Goal: Use online tool/utility: Utilize a website feature to perform a specific function

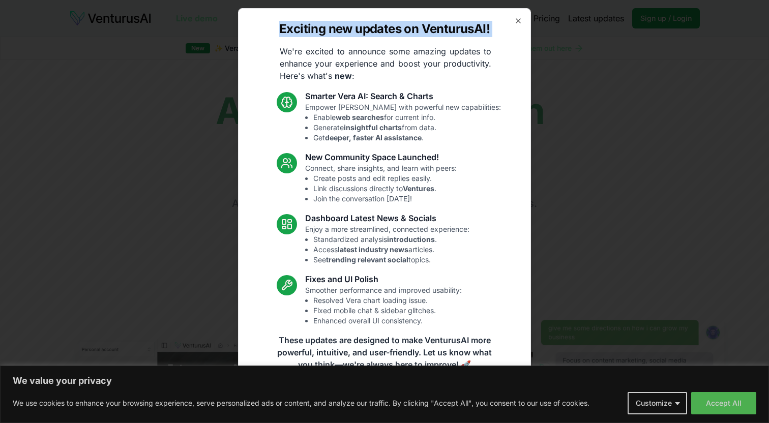
click at [514, 22] on div "Exciting new updates on VenturusAI! We're excited to announce some amazing upda…" at bounding box center [384, 211] width 293 height 407
click at [517, 21] on icon "button" at bounding box center [518, 21] width 8 height 8
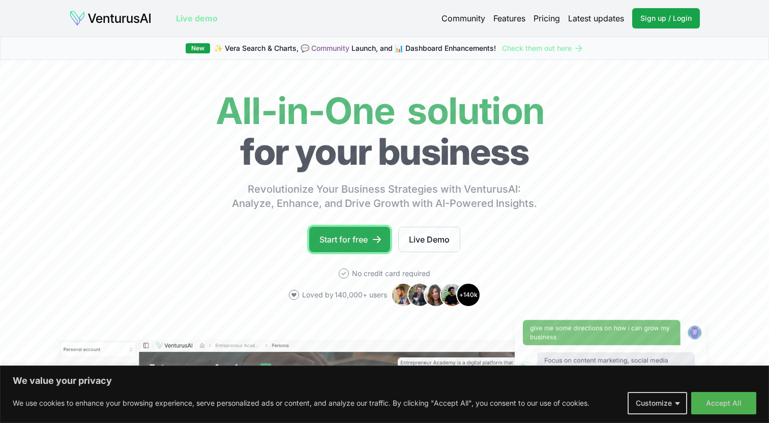
click at [362, 242] on link "Start for free" at bounding box center [349, 239] width 81 height 25
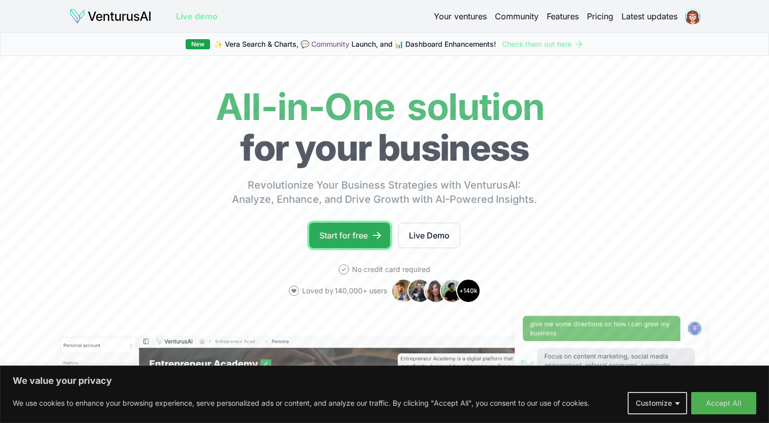
click at [377, 232] on icon at bounding box center [377, 235] width 10 height 10
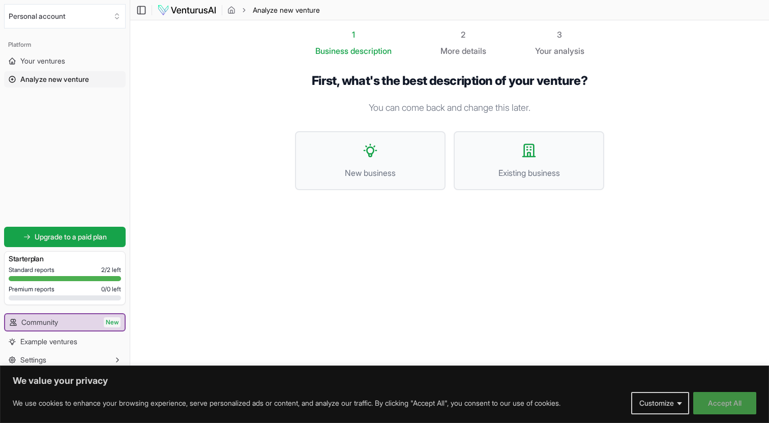
click at [730, 403] on button "Accept All" at bounding box center [725, 403] width 63 height 22
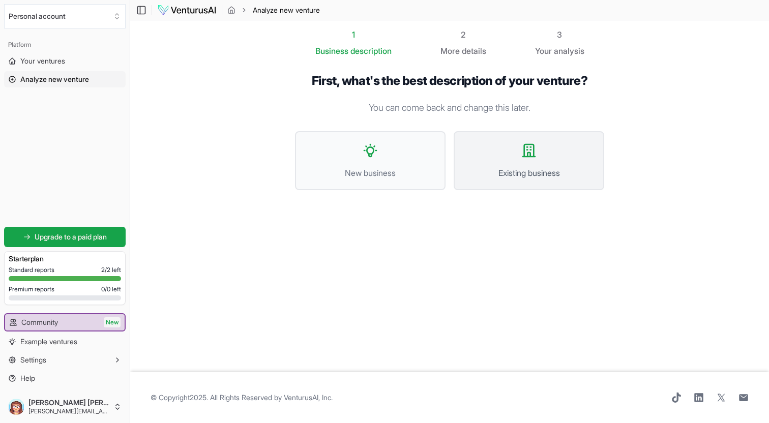
click at [501, 165] on button "Existing business" at bounding box center [529, 160] width 151 height 59
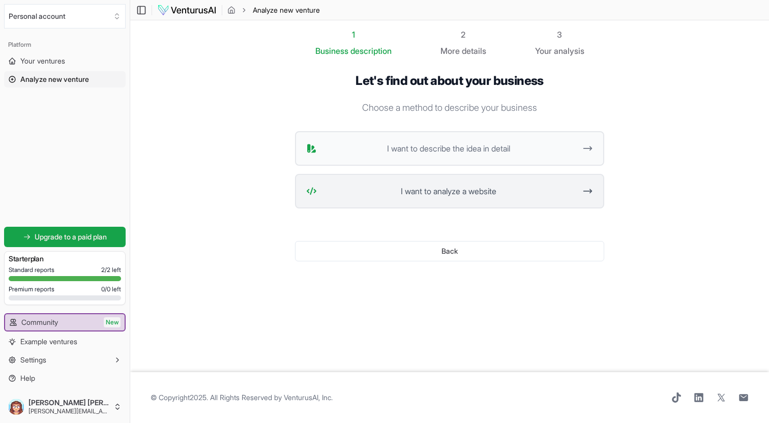
click at [502, 199] on button "I want to analyze a website" at bounding box center [449, 191] width 309 height 35
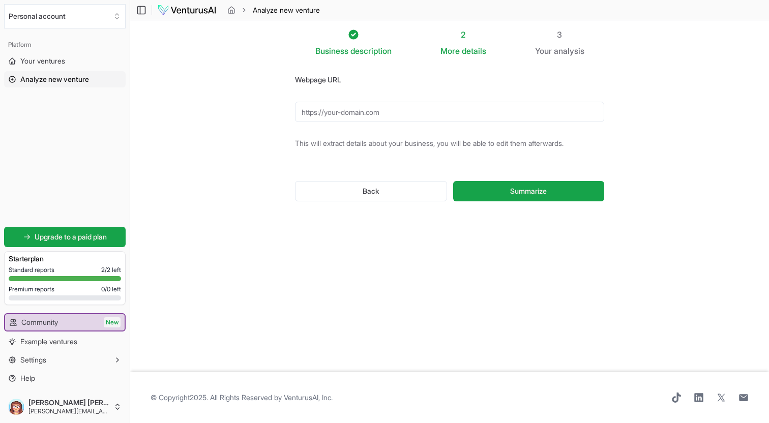
click at [315, 107] on input "Webpage URL" at bounding box center [449, 112] width 309 height 20
paste input "https://arcade.ag/"
type input "https://arcade.ag/"
click at [476, 192] on button "Summarize" at bounding box center [528, 191] width 151 height 20
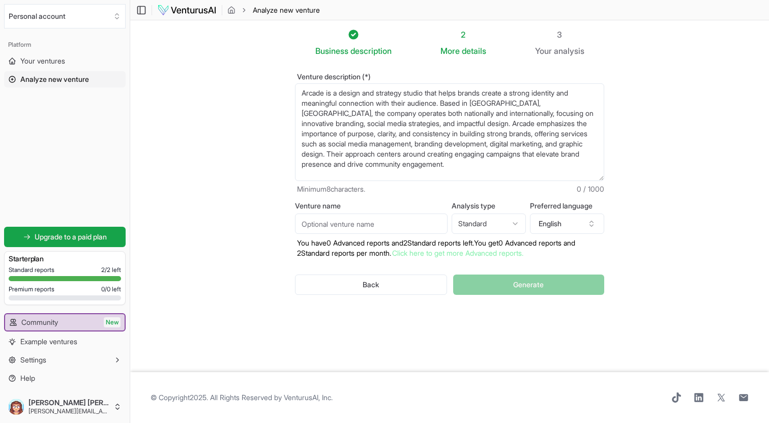
drag, startPoint x: 603, startPoint y: 139, endPoint x: 606, endPoint y: 176, distance: 36.8
click at [604, 176] on textarea "Arcade is a design and strategy studio that helps brands create a strong identi…" at bounding box center [449, 132] width 309 height 98
click at [477, 219] on html "We value your privacy We use cookies to enhance your browsing experience, serve…" at bounding box center [384, 211] width 769 height 423
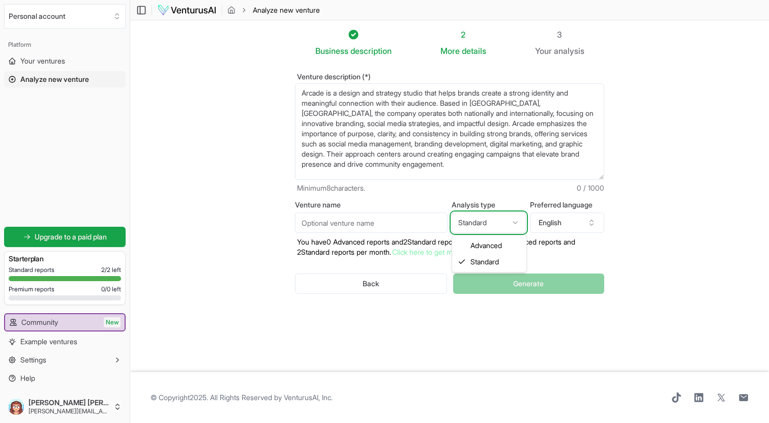
click at [477, 219] on html "We value your privacy We use cookies to enhance your browsing experience, serve…" at bounding box center [384, 211] width 769 height 423
click at [538, 223] on button "English" at bounding box center [567, 223] width 74 height 20
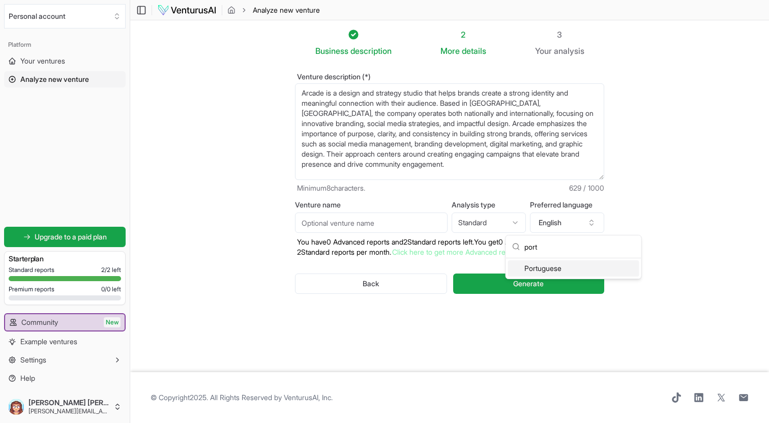
type input "port"
click at [563, 272] on div "Portuguese" at bounding box center [573, 269] width 131 height 16
click at [396, 227] on input "Venture name" at bounding box center [371, 223] width 153 height 20
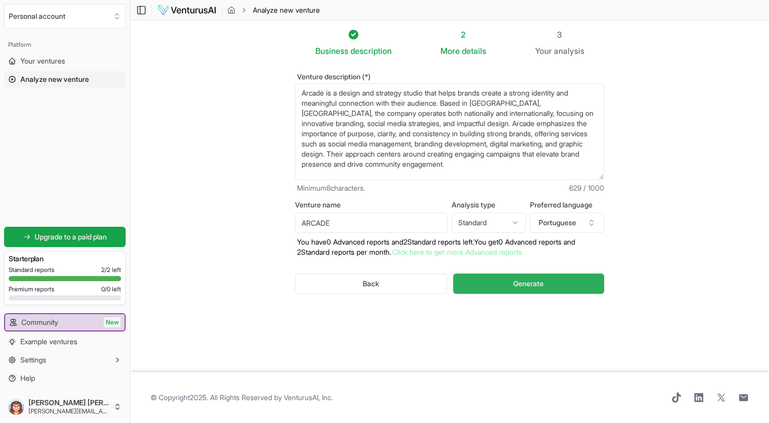
type input "ARCADE"
click at [499, 290] on button "Generate" at bounding box center [528, 284] width 151 height 20
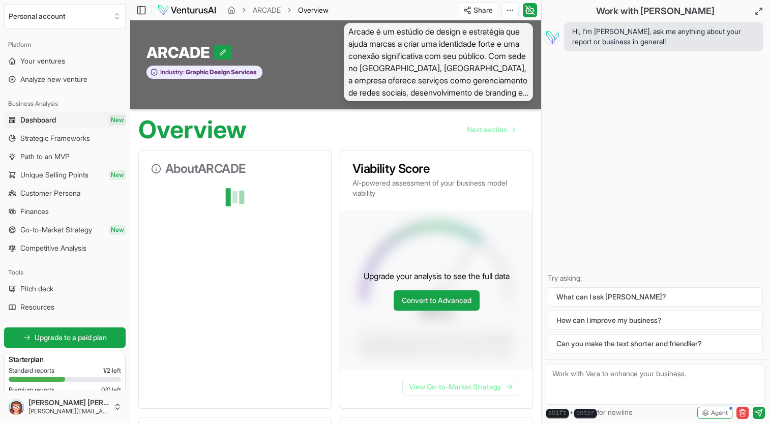
scroll to position [56, 0]
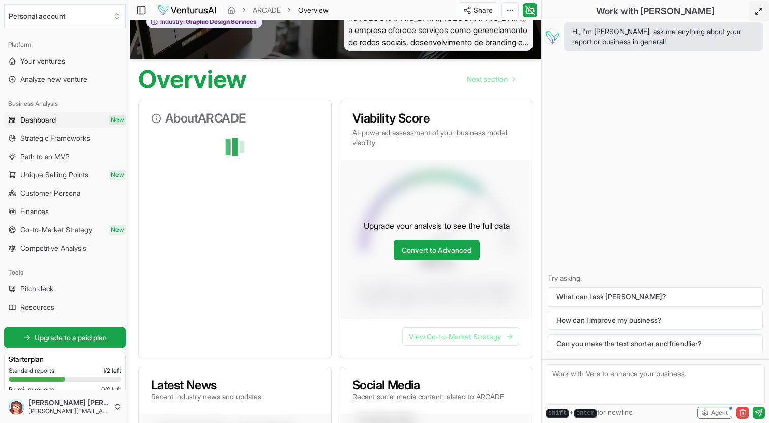
click at [756, 10] on icon at bounding box center [759, 11] width 8 height 8
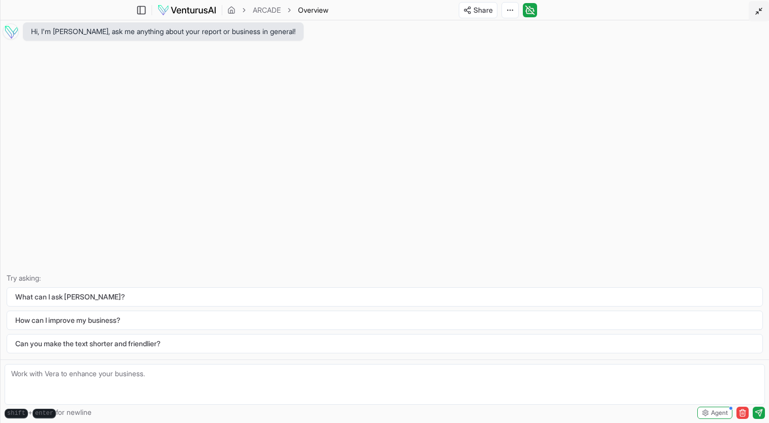
click at [756, 10] on icon at bounding box center [759, 11] width 8 height 8
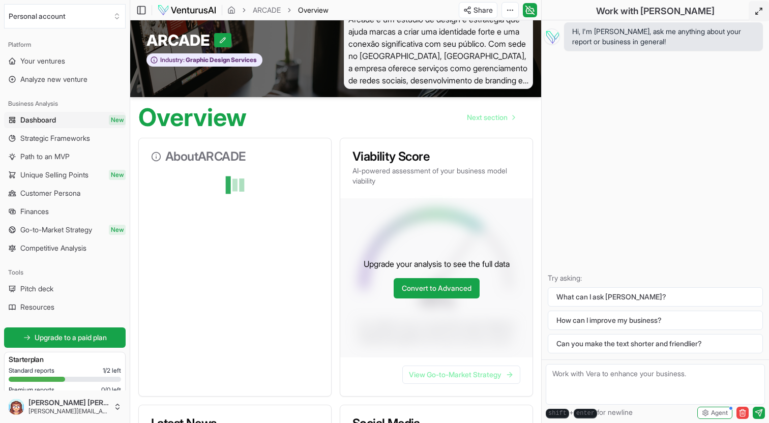
scroll to position [0, 0]
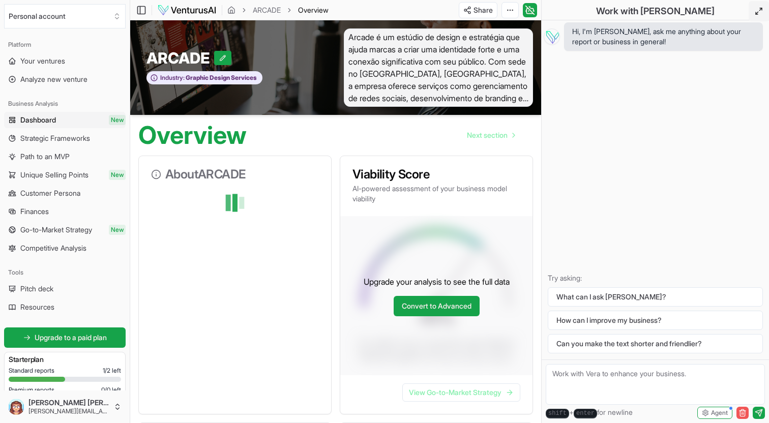
click at [744, 415] on icon "button" at bounding box center [743, 413] width 8 height 8
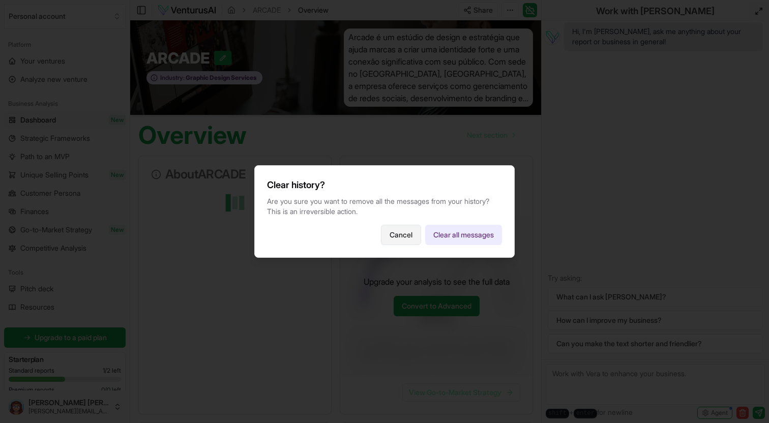
click at [398, 237] on button "Cancel" at bounding box center [401, 235] width 40 height 20
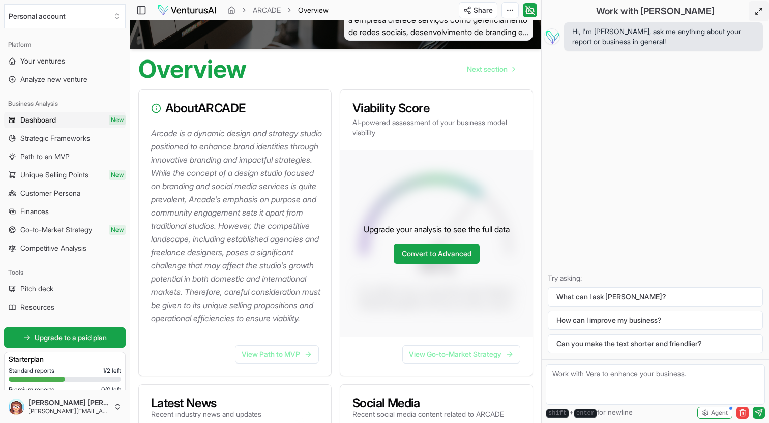
scroll to position [64, 0]
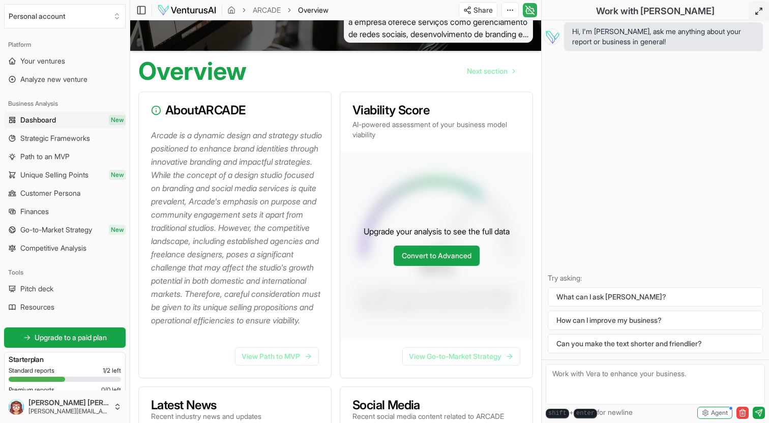
click at [526, 15] on icon at bounding box center [530, 10] width 10 height 12
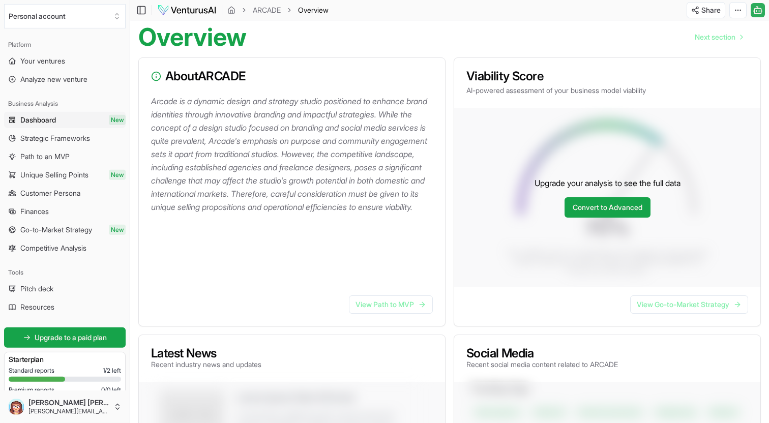
scroll to position [0, 0]
